Goal: Find specific page/section: Find specific page/section

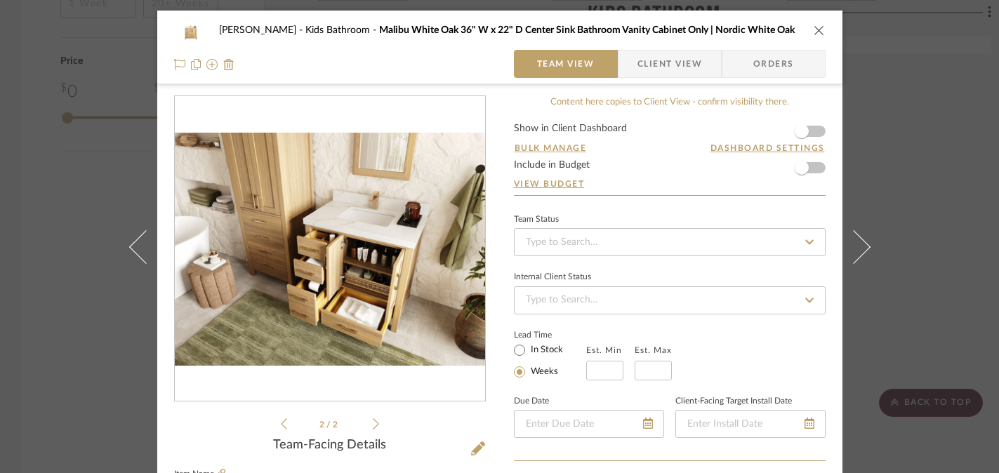
scroll to position [142, 0]
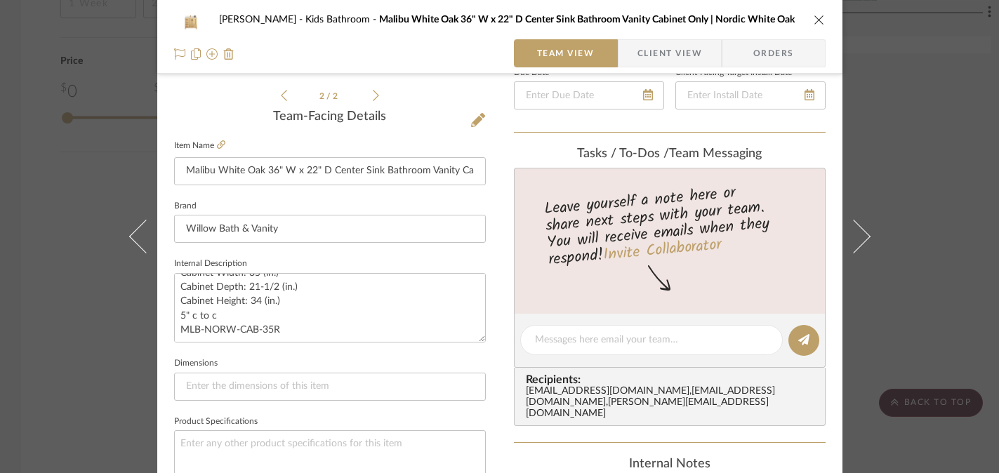
click at [80, 223] on div "[PERSON_NAME] Kids Bathroom Malibu White Oak 36" W x 22" D Center Sink Bathroom…" at bounding box center [499, 236] width 999 height 473
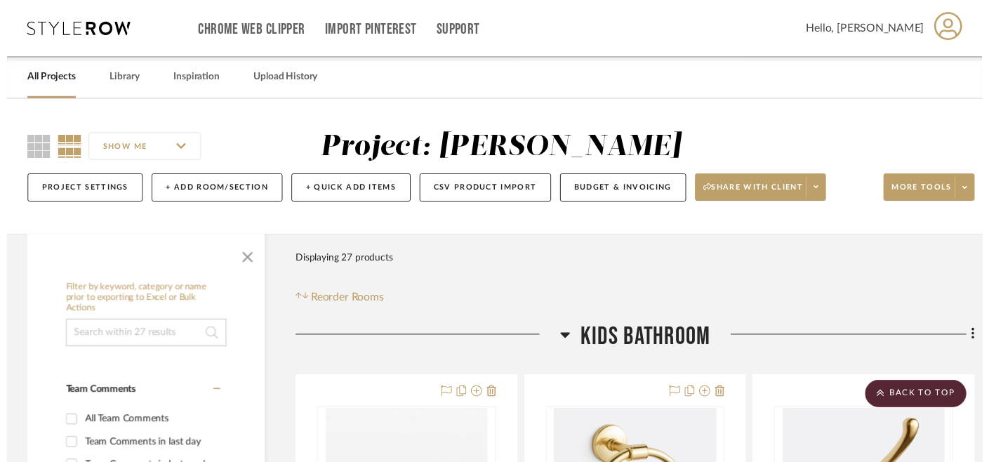
scroll to position [1568, 0]
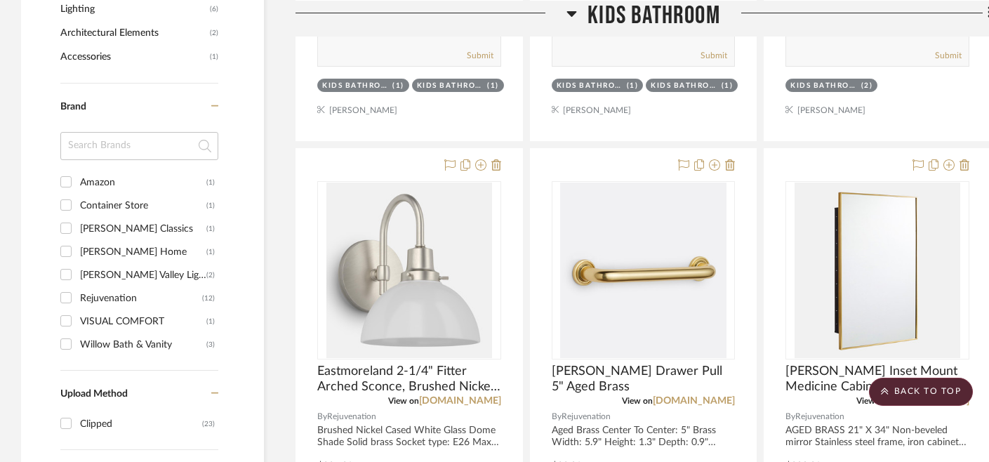
scroll to position [522, 0]
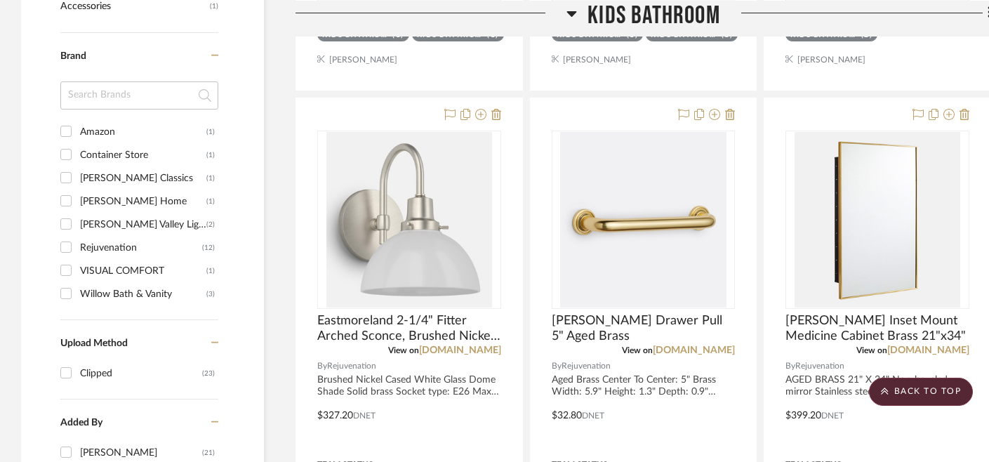
scroll to position [910, 0]
